Goal: Find specific page/section: Find specific page/section

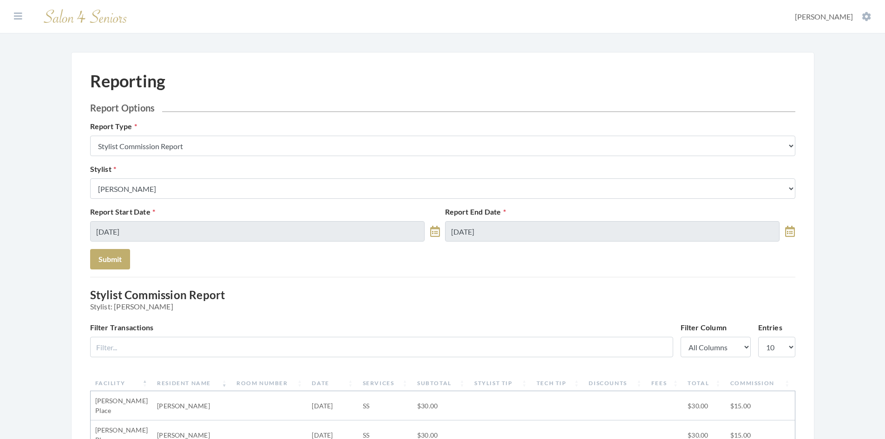
click at [164, 337] on input "Filter Transactions" at bounding box center [381, 347] width 583 height 20
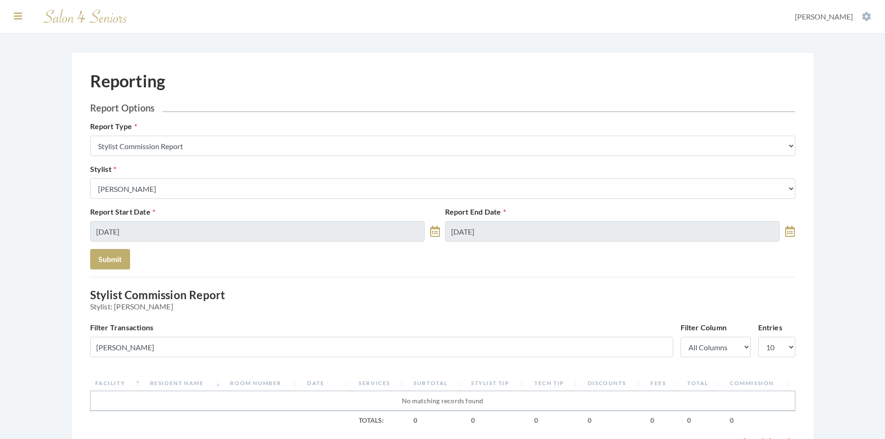
type input "[PERSON_NAME]"
click at [16, 14] on icon at bounding box center [18, 16] width 8 height 9
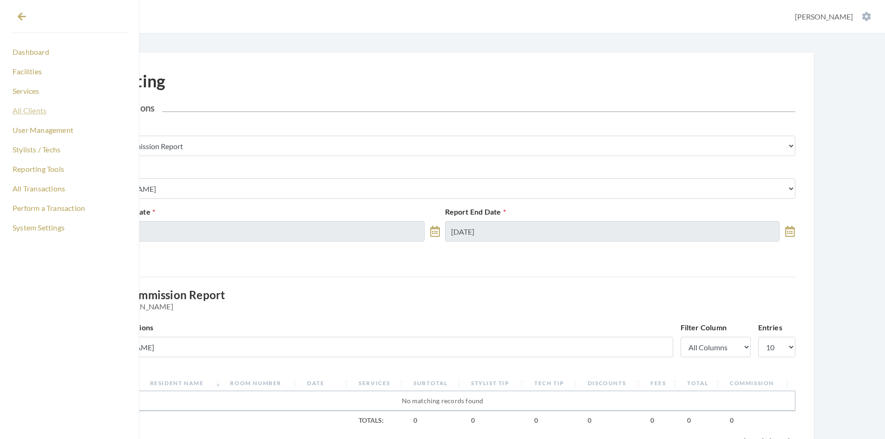
click at [37, 106] on link "All Clients" at bounding box center [69, 111] width 117 height 16
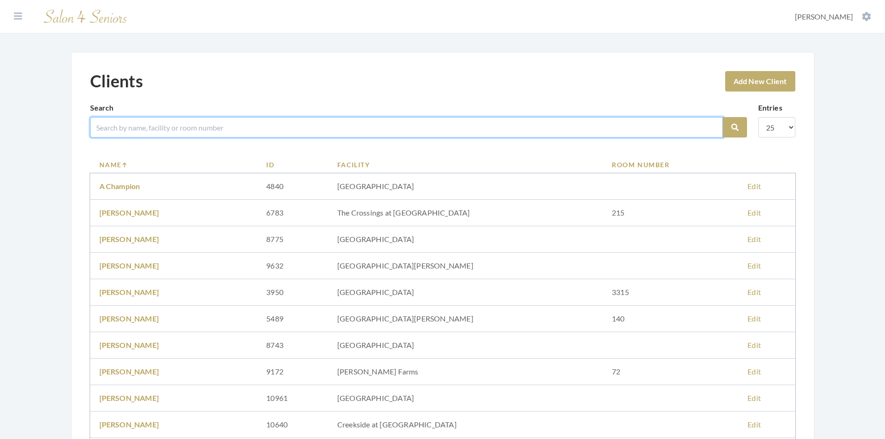
click at [166, 121] on input "search" at bounding box center [406, 127] width 633 height 20
type input "[PERSON_NAME]"
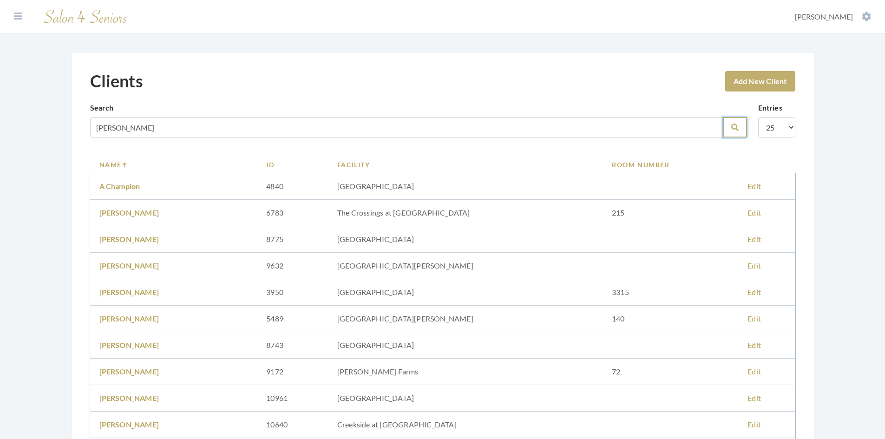
click at [736, 129] on icon "submit" at bounding box center [735, 127] width 7 height 7
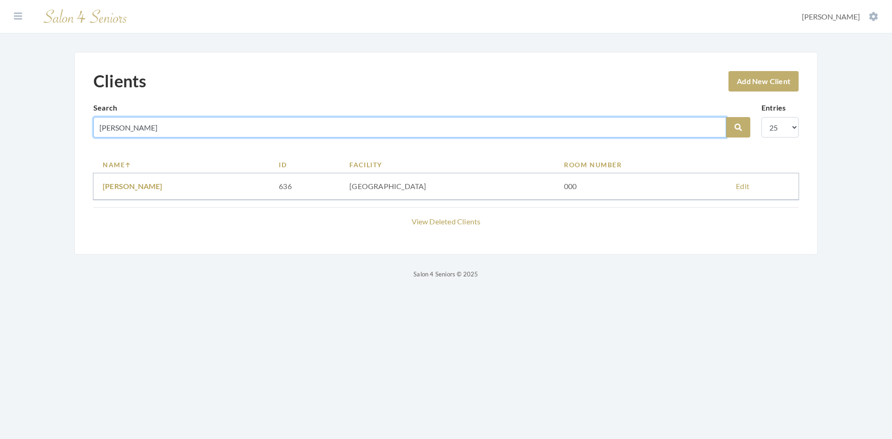
click at [439, 127] on input "[PERSON_NAME]" at bounding box center [409, 127] width 633 height 20
type input "p"
type input "mary"
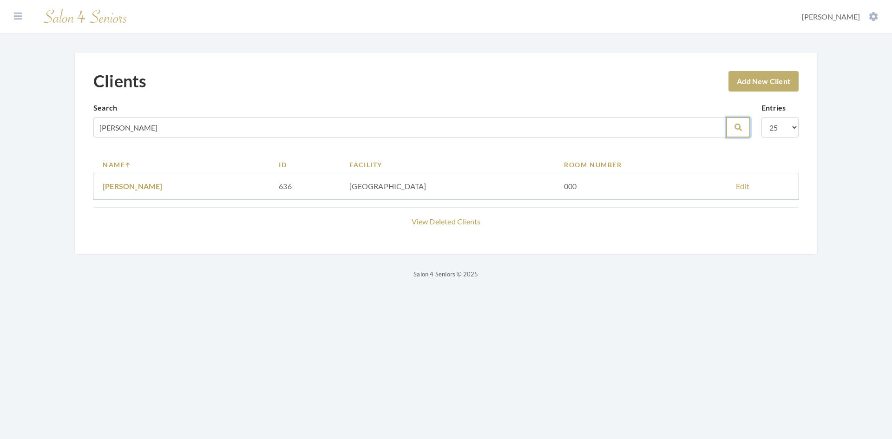
click at [743, 128] on button "Search" at bounding box center [738, 127] width 24 height 20
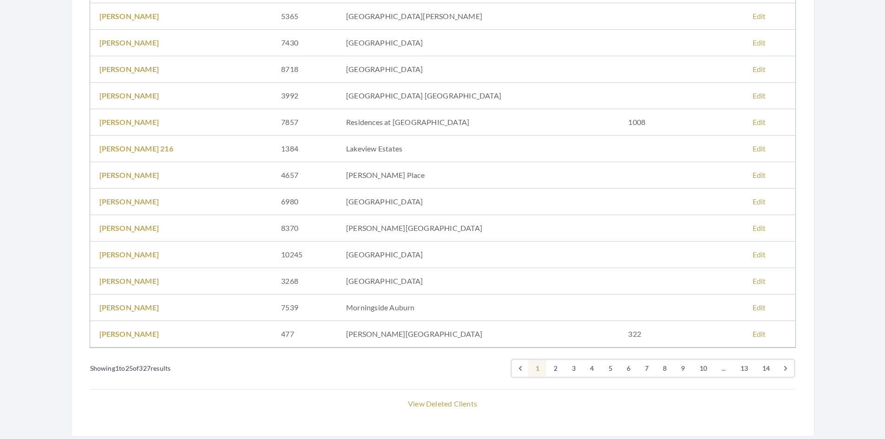
scroll to position [511, 0]
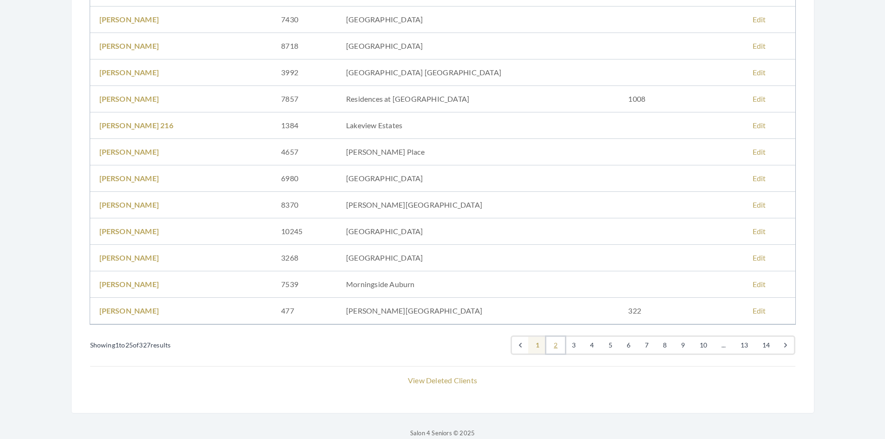
click at [557, 346] on link "2" at bounding box center [556, 345] width 19 height 17
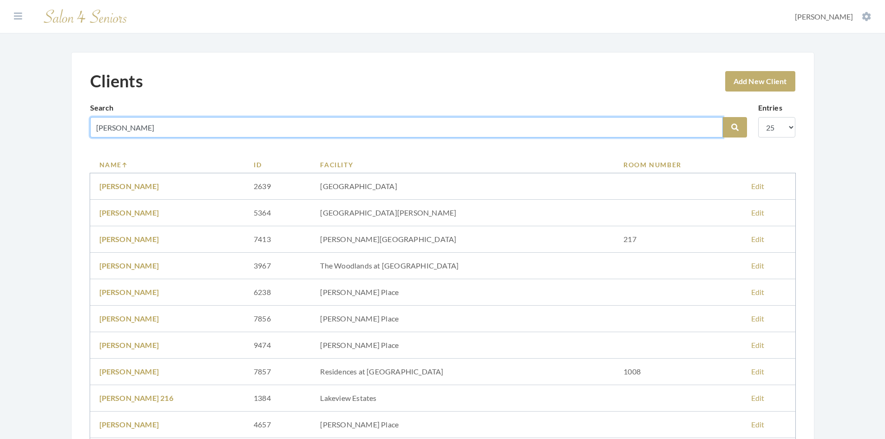
drag, startPoint x: 184, startPoint y: 129, endPoint x: 20, endPoint y: 144, distance: 164.3
type input "[PERSON_NAME]"
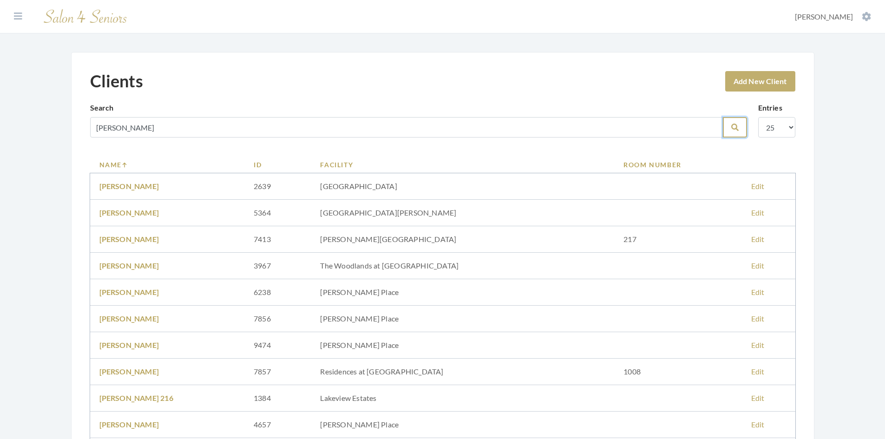
click at [736, 125] on icon "submit" at bounding box center [735, 127] width 7 height 7
